Goal: Navigation & Orientation: Find specific page/section

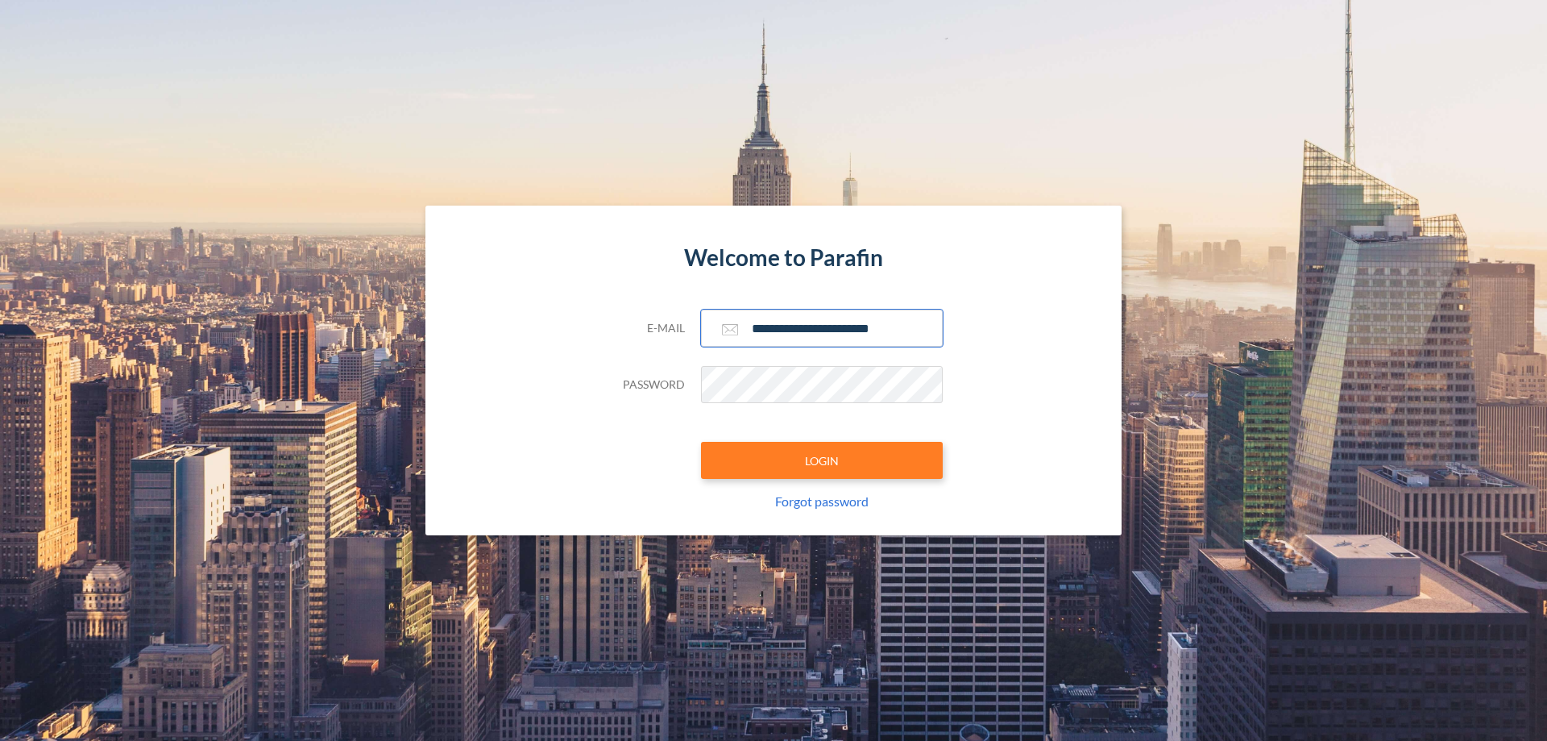
type input "**********"
click at [822, 460] on button "LOGIN" at bounding box center [822, 460] width 242 height 37
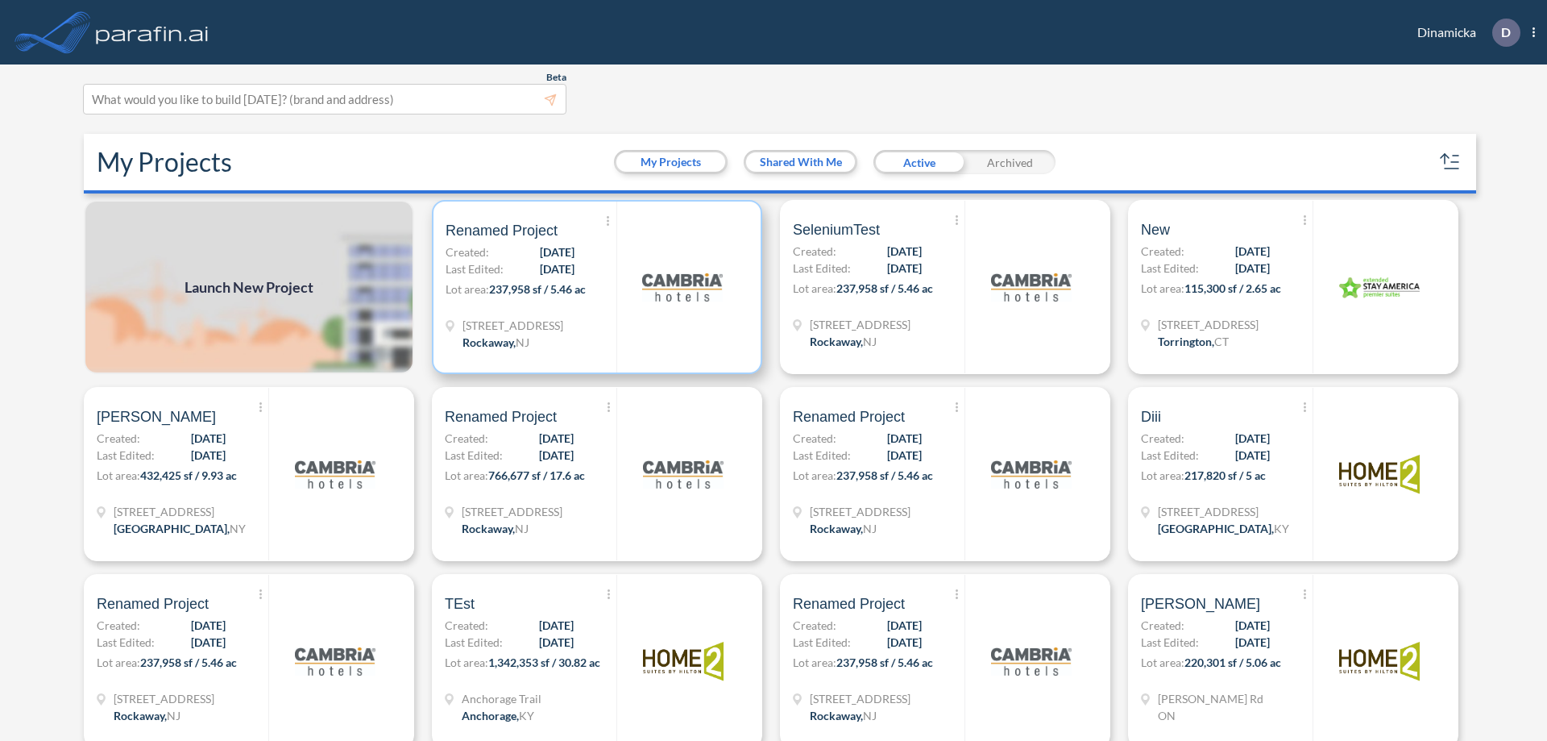
scroll to position [4, 0]
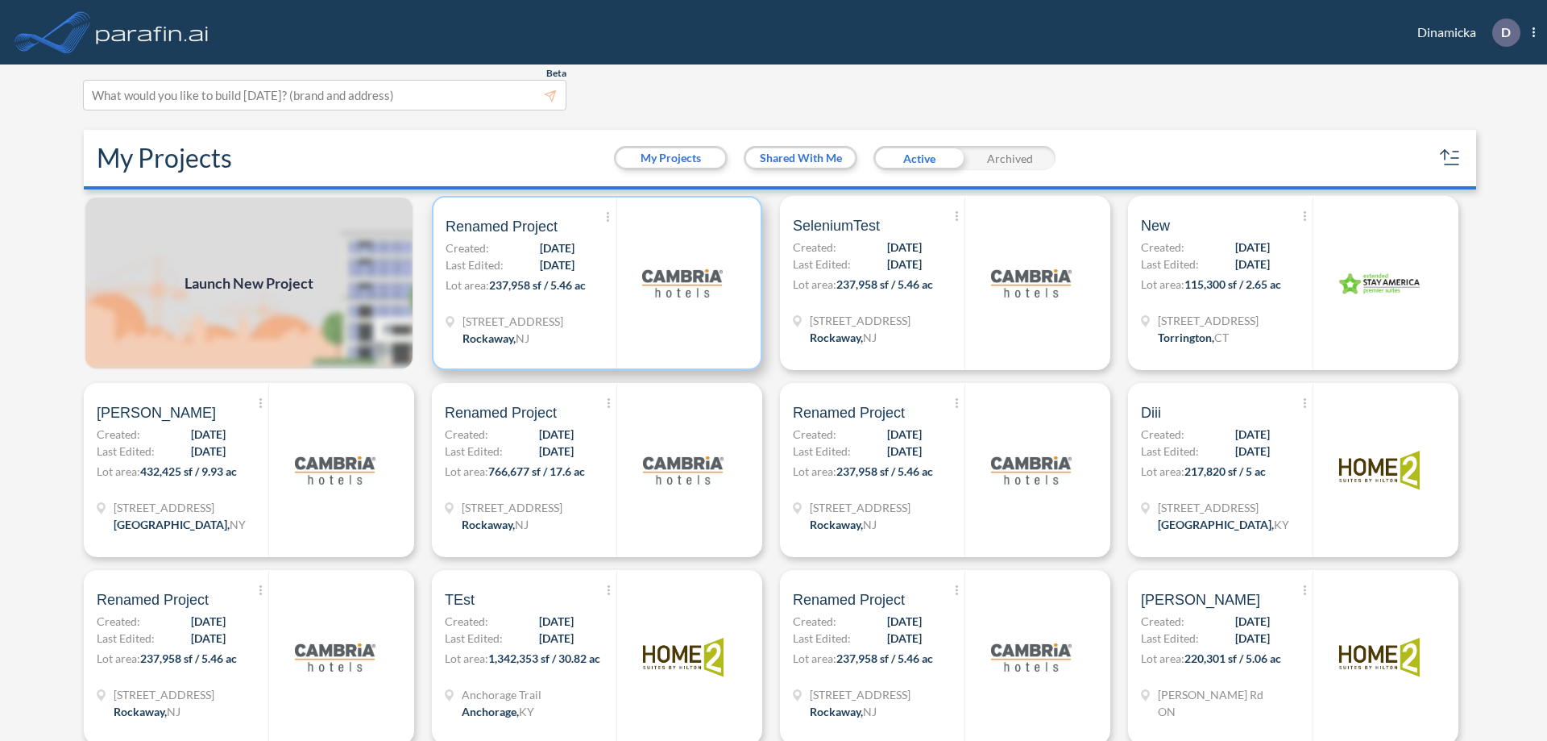
click at [594, 283] on p "Lot area: 237,958 sf / 5.46 ac" at bounding box center [531, 287] width 171 height 23
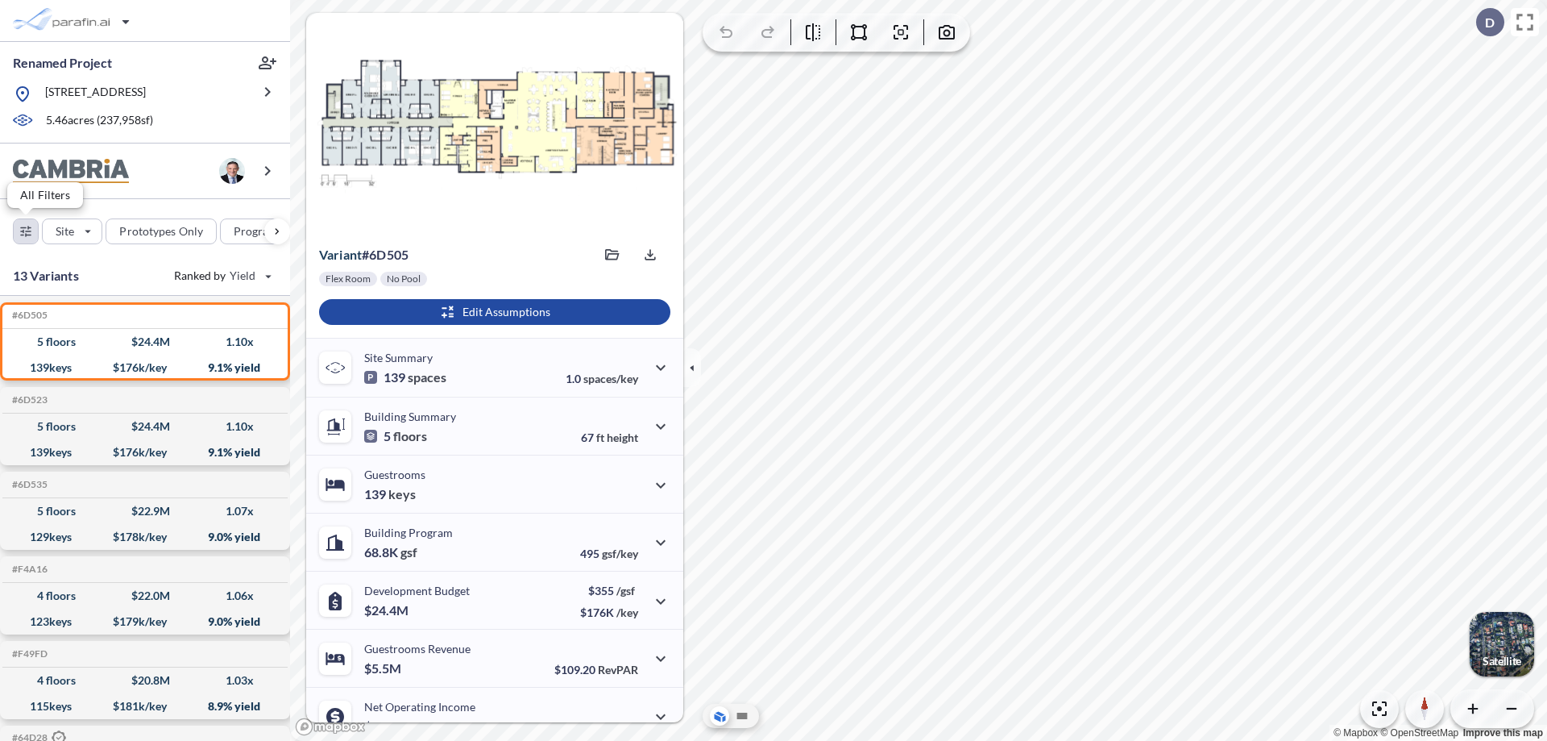
click at [26, 230] on div "button" at bounding box center [26, 231] width 24 height 24
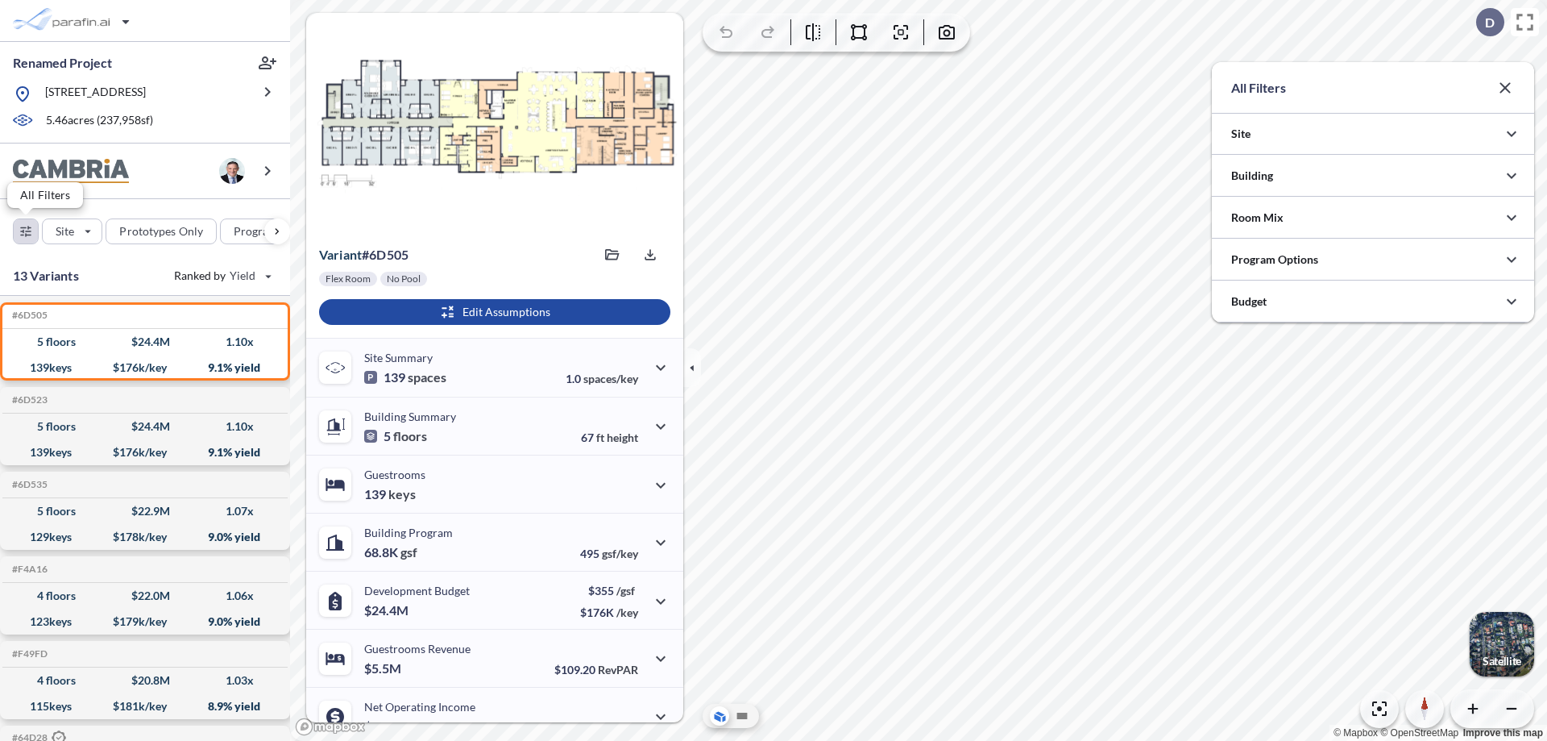
scroll to position [805936, 805614]
click at [1512, 176] on icon "button" at bounding box center [1511, 175] width 19 height 19
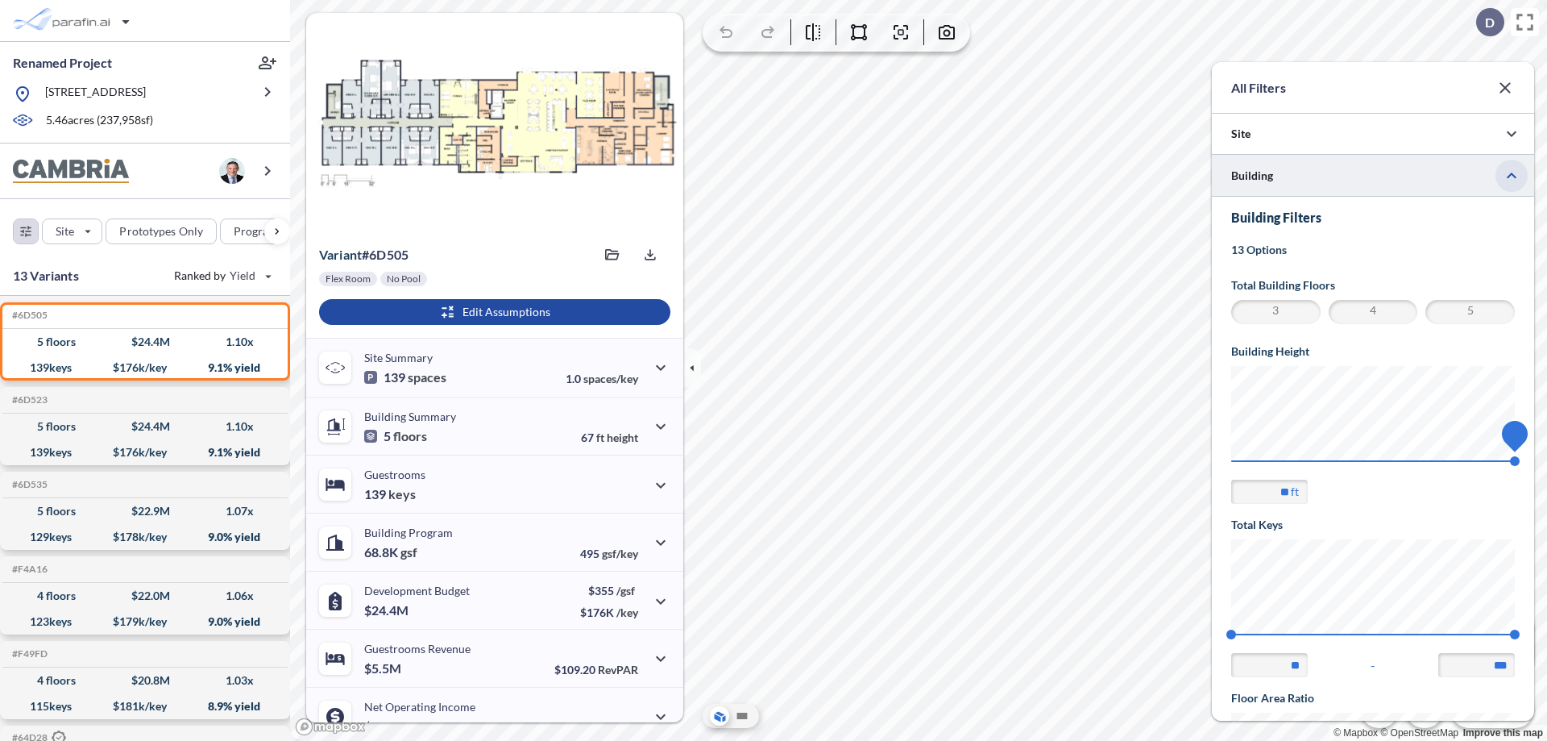
scroll to position [280, 0]
